Goal: Navigation & Orientation: Find specific page/section

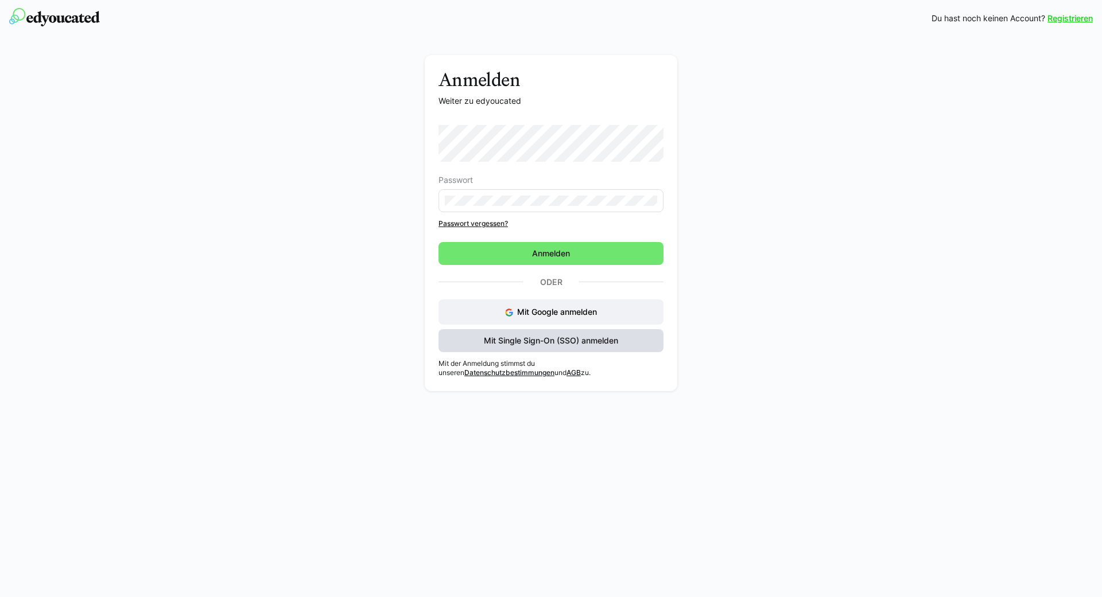
click at [533, 343] on span "Mit Single Sign-On (SSO) anmelden" at bounding box center [551, 340] width 138 height 11
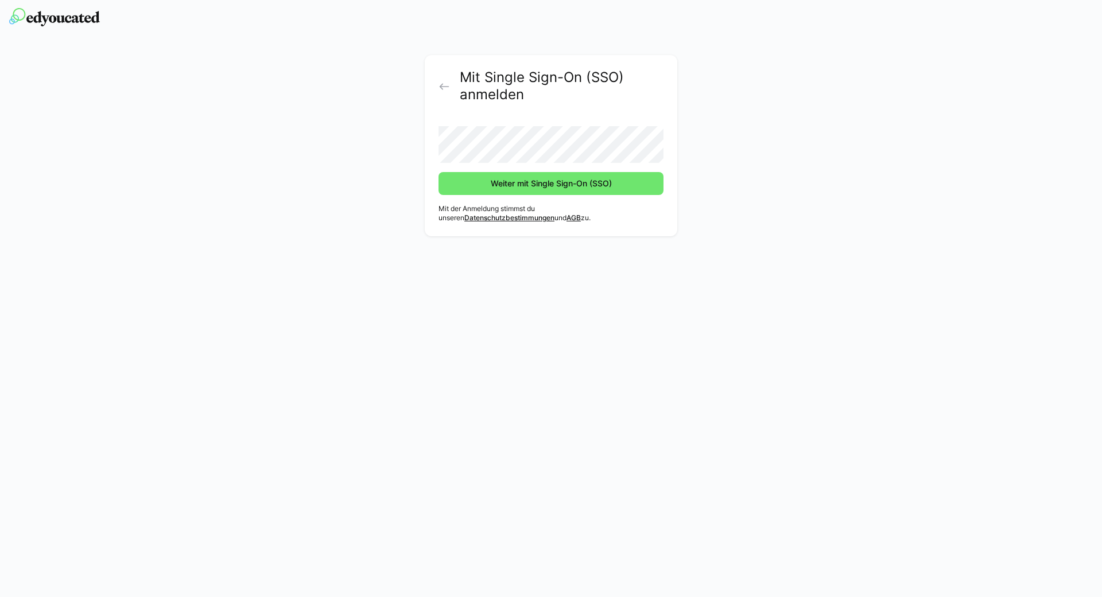
click at [438, 172] on button "Weiter mit Single Sign-On (SSO)" at bounding box center [550, 183] width 225 height 23
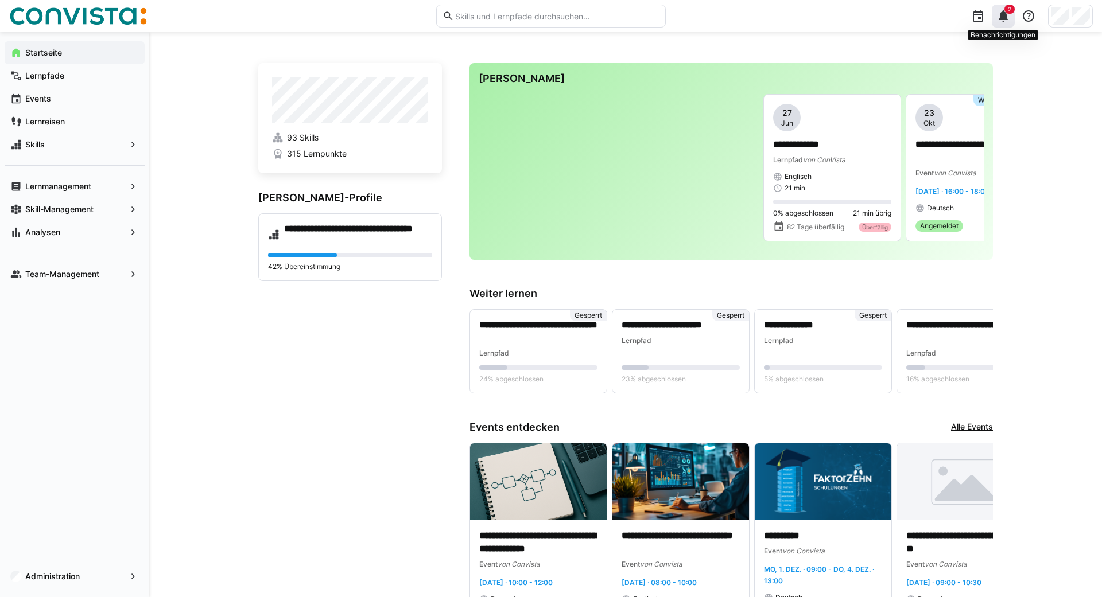
click at [1007, 24] on div "2" at bounding box center [1003, 16] width 23 height 23
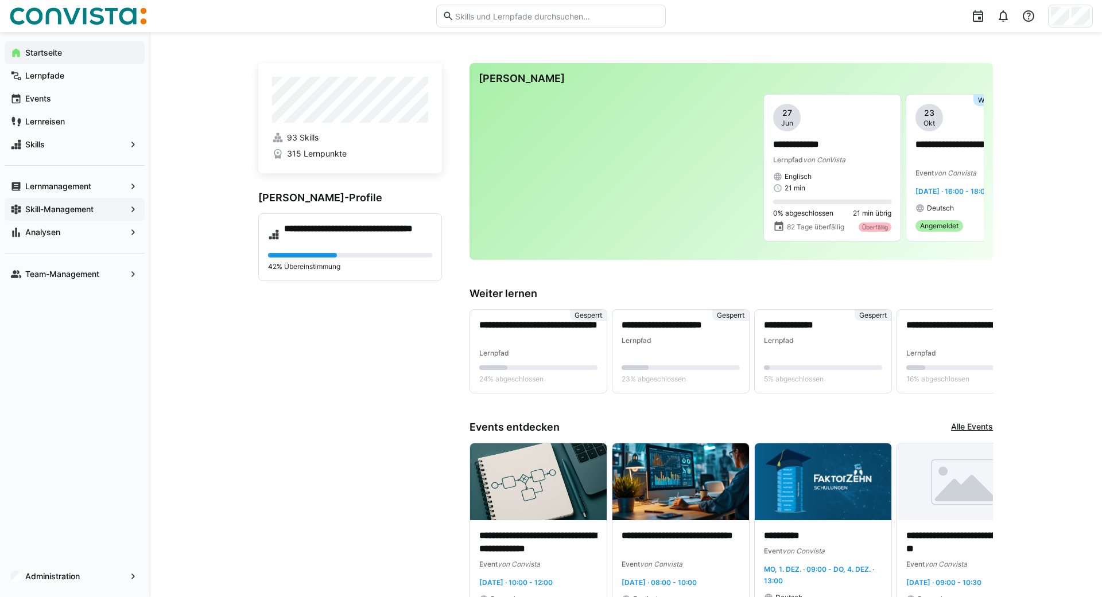
click at [0, 0] on app-navigation-label "Skill-Management" at bounding box center [0, 0] width 0 height 0
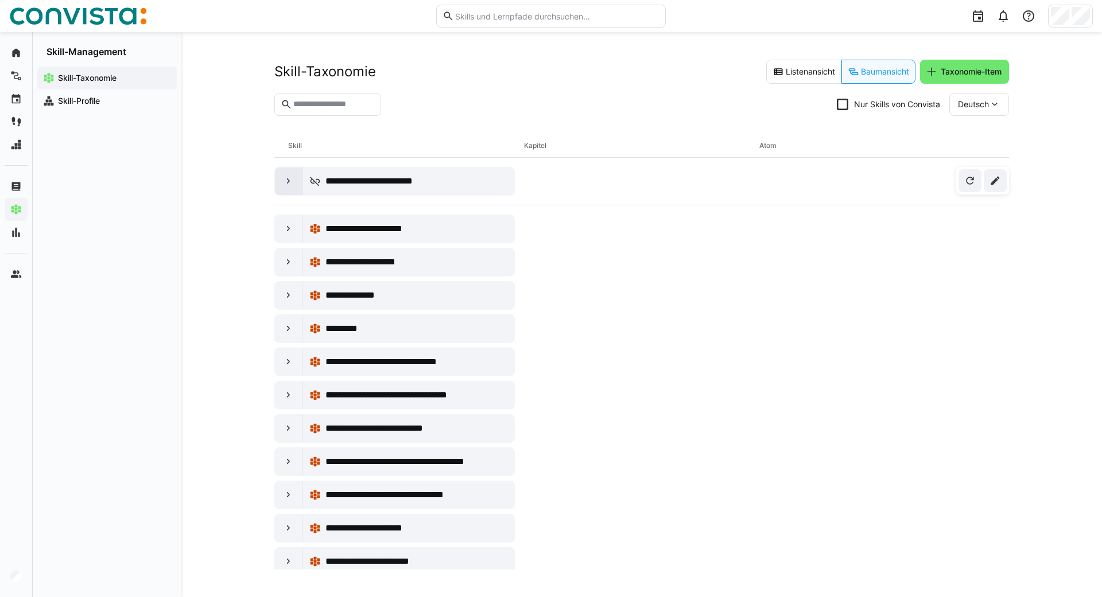
click at [285, 172] on div at bounding box center [289, 182] width 28 height 28
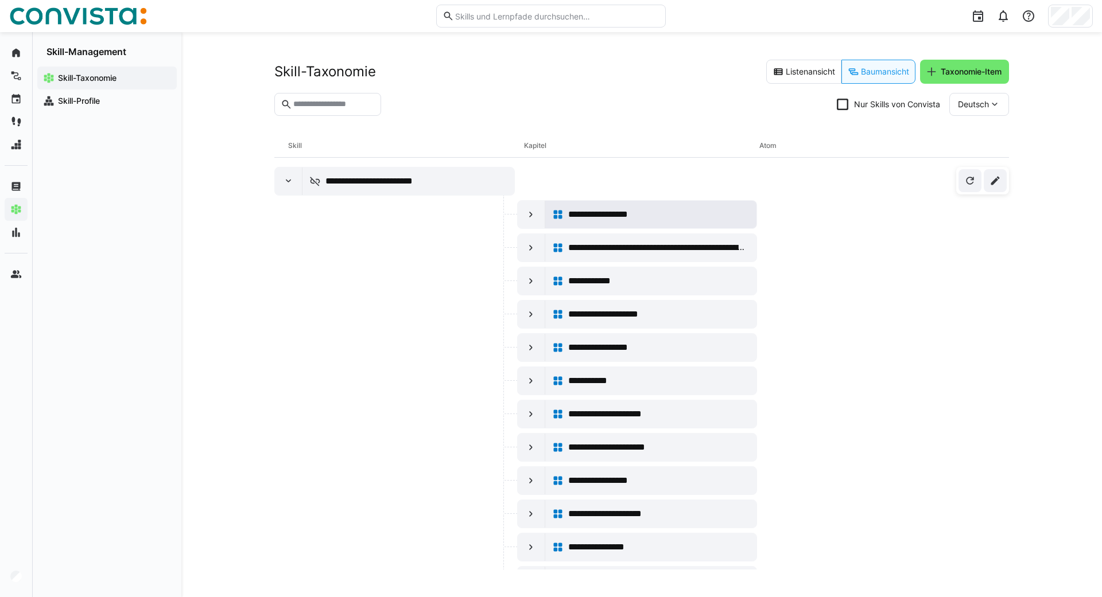
click at [586, 216] on span "**********" at bounding box center [611, 215] width 86 height 14
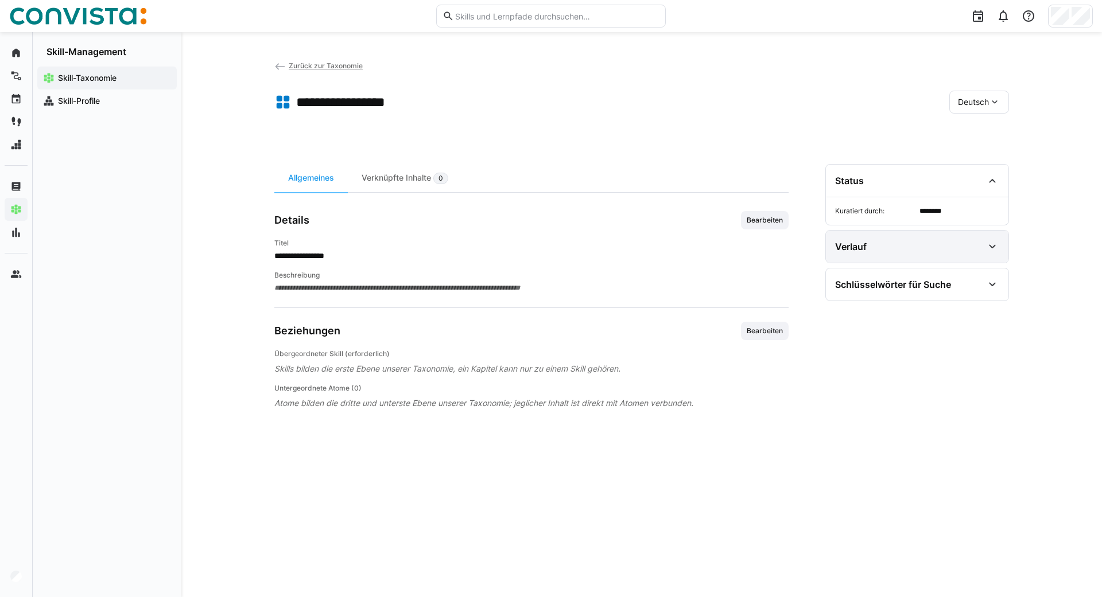
click at [860, 254] on div "Verlauf" at bounding box center [917, 247] width 183 height 32
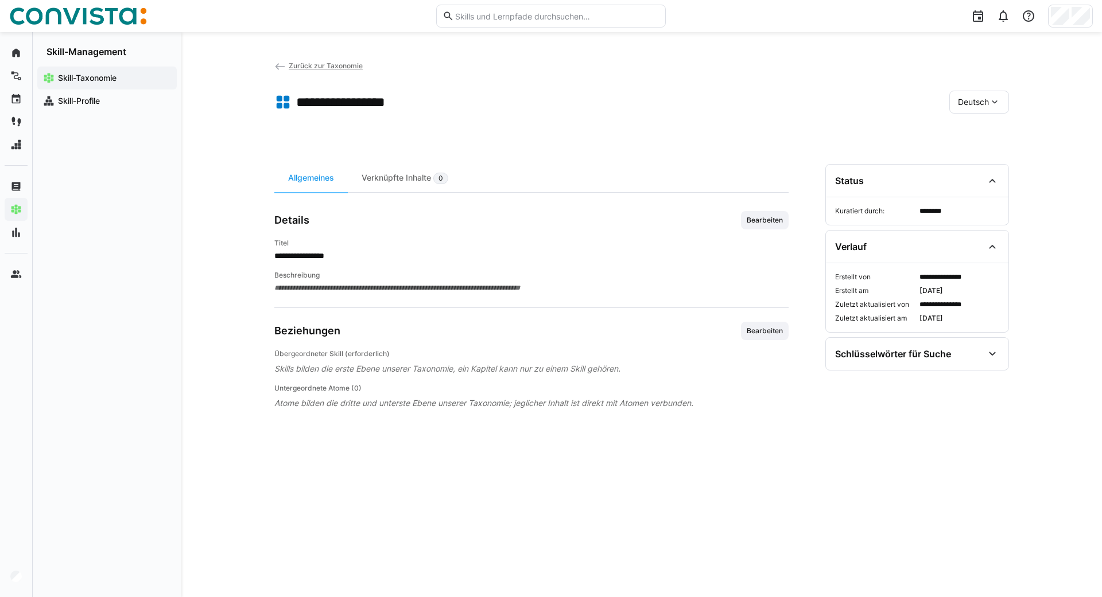
click at [277, 66] on eds-icon at bounding box center [279, 66] width 11 height 11
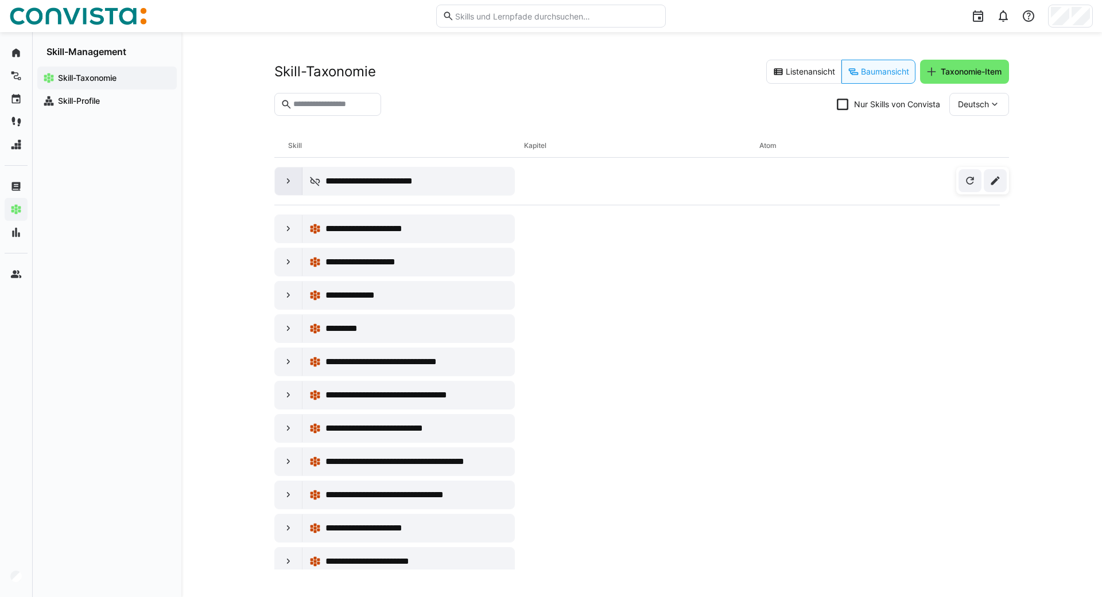
click at [282, 185] on div at bounding box center [289, 182] width 28 height 28
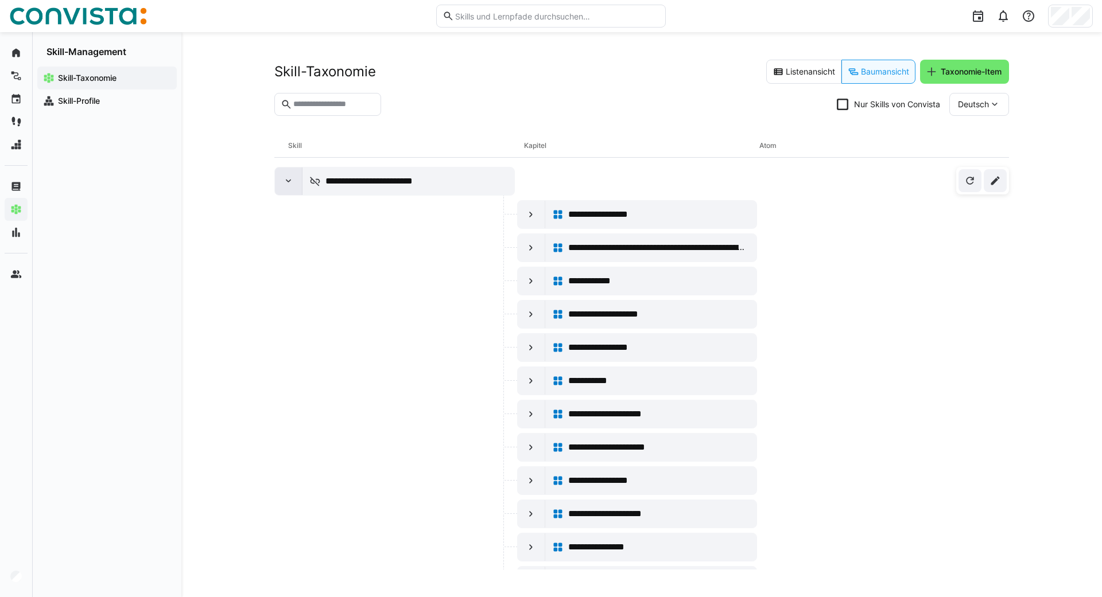
click at [282, 185] on div at bounding box center [289, 182] width 28 height 28
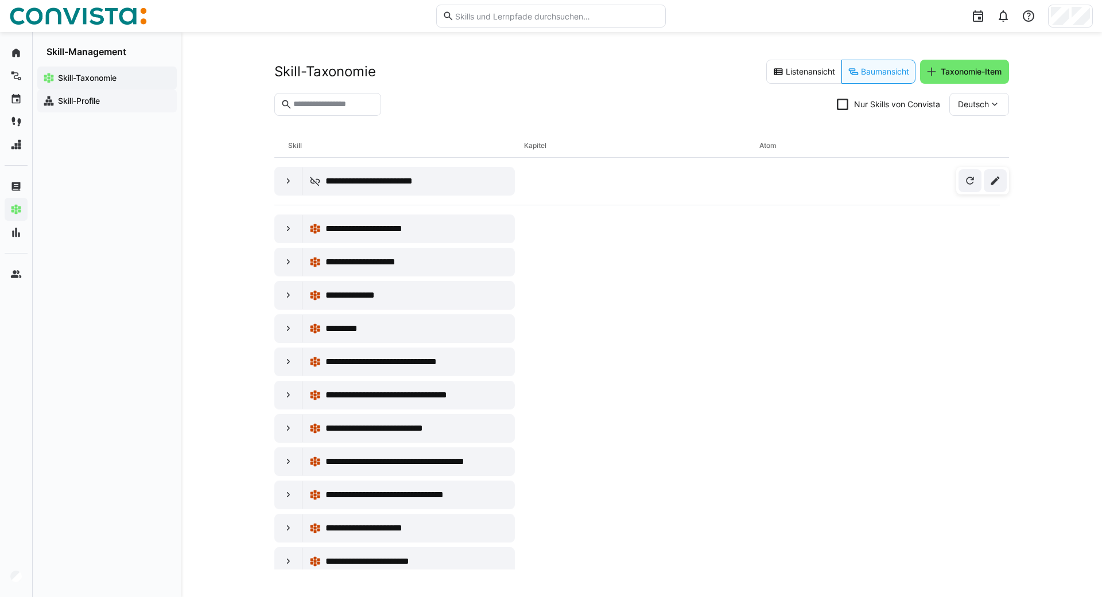
click at [0, 0] on app-navigation-label "Skill-Profile" at bounding box center [0, 0] width 0 height 0
